Goal: Task Accomplishment & Management: Manage account settings

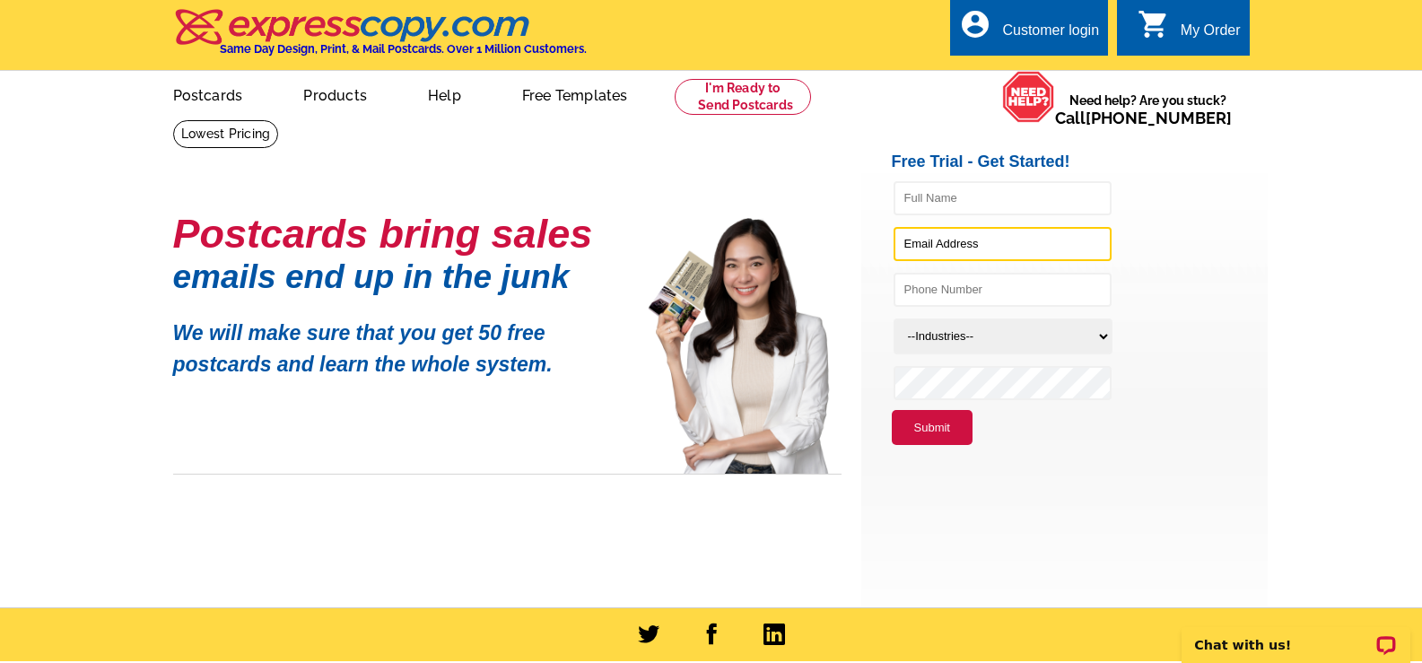
type input "[EMAIL_ADDRESS][DOMAIN_NAME]"
click at [929, 431] on button "Submit" at bounding box center [932, 428] width 81 height 36
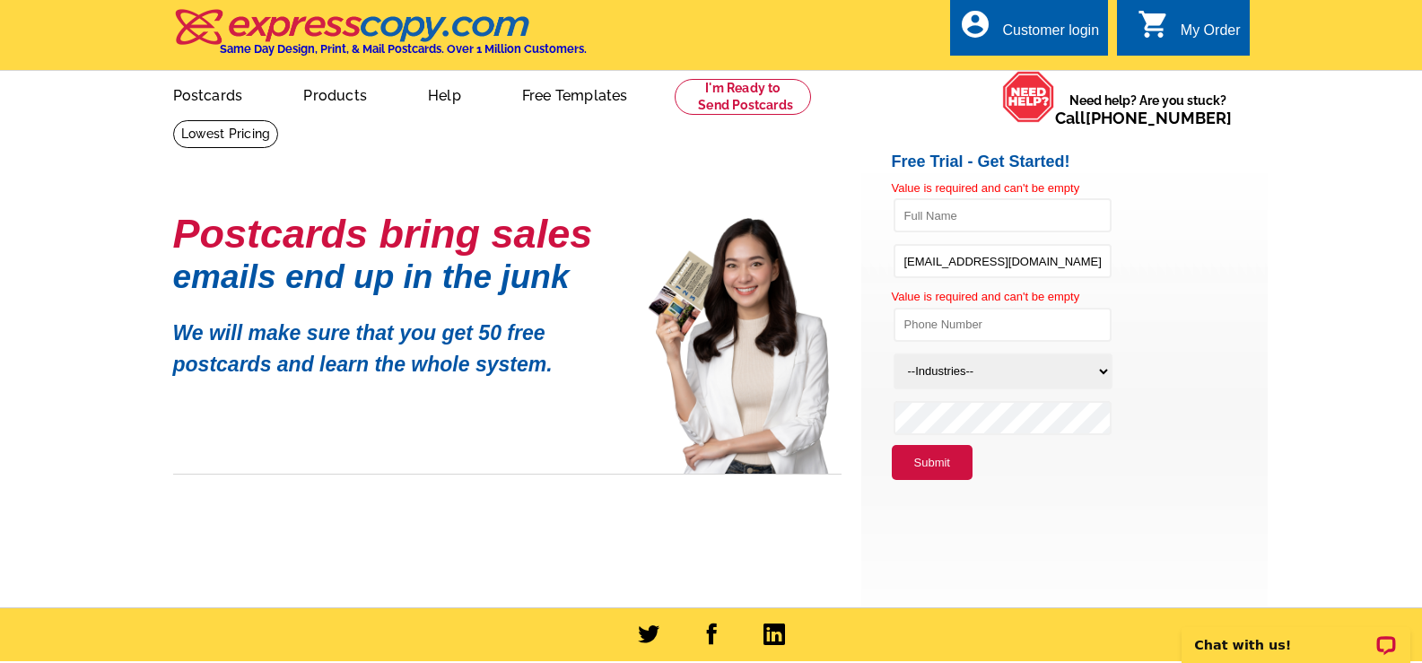
click at [1043, 28] on div "Customer login" at bounding box center [1050, 34] width 97 height 25
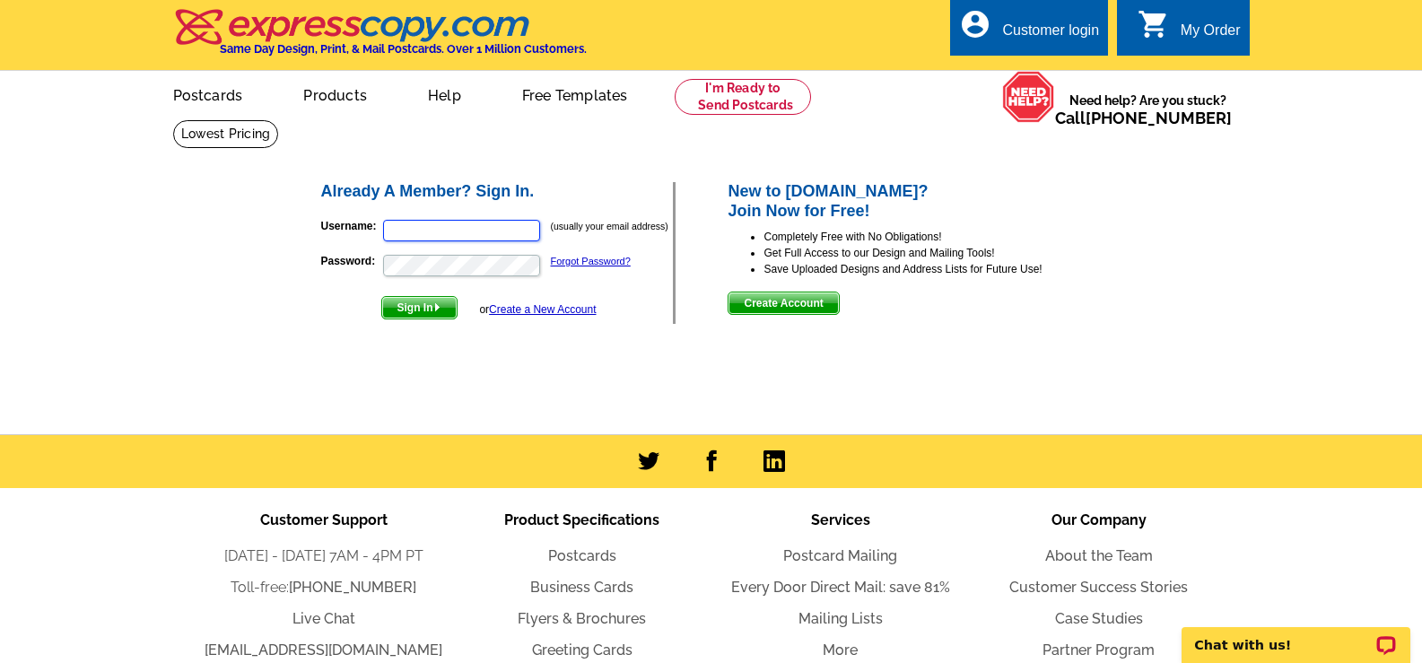
type input "[EMAIL_ADDRESS][DOMAIN_NAME]"
click at [414, 306] on span "Sign In" at bounding box center [419, 308] width 74 height 22
